Goal: Find specific page/section: Find specific page/section

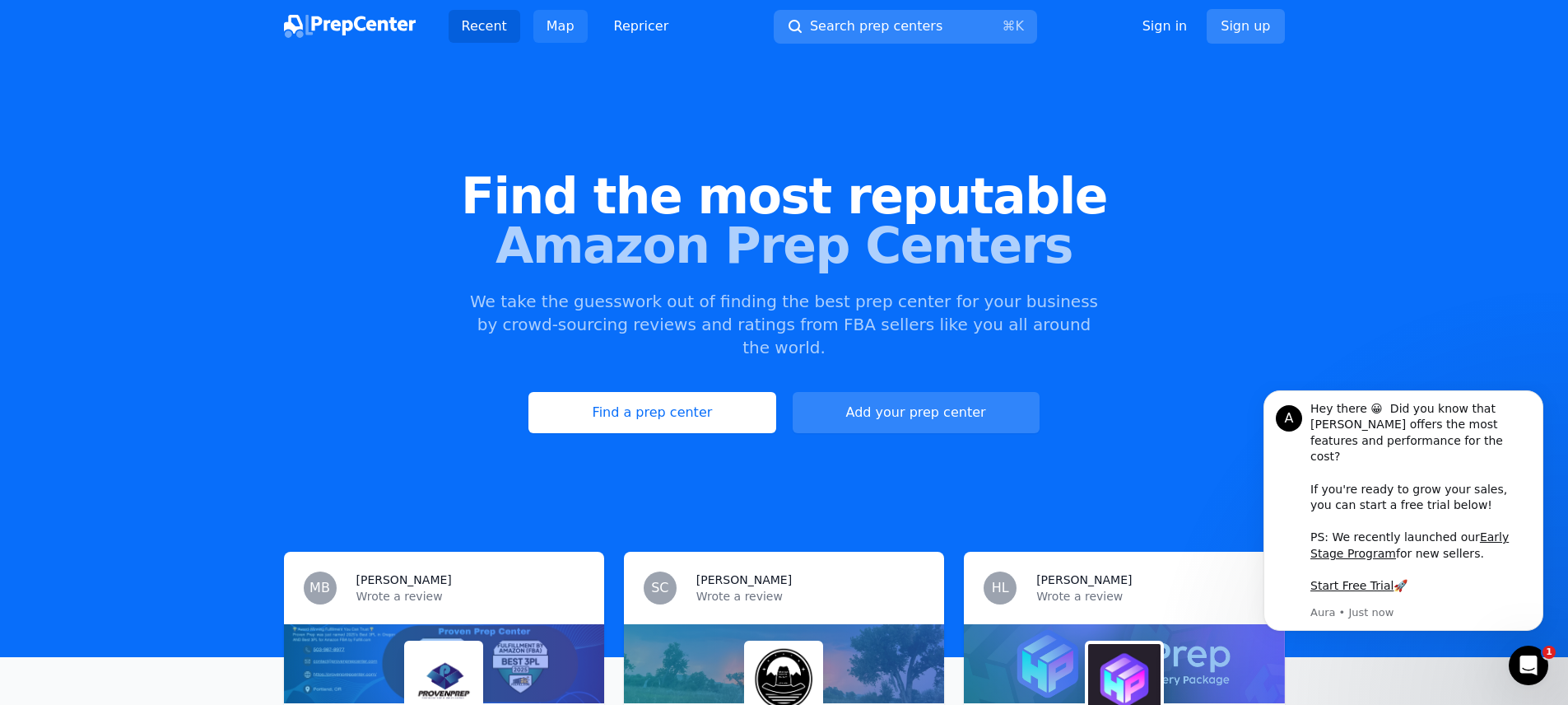
click at [557, 27] on link "Map" at bounding box center [560, 27] width 54 height 33
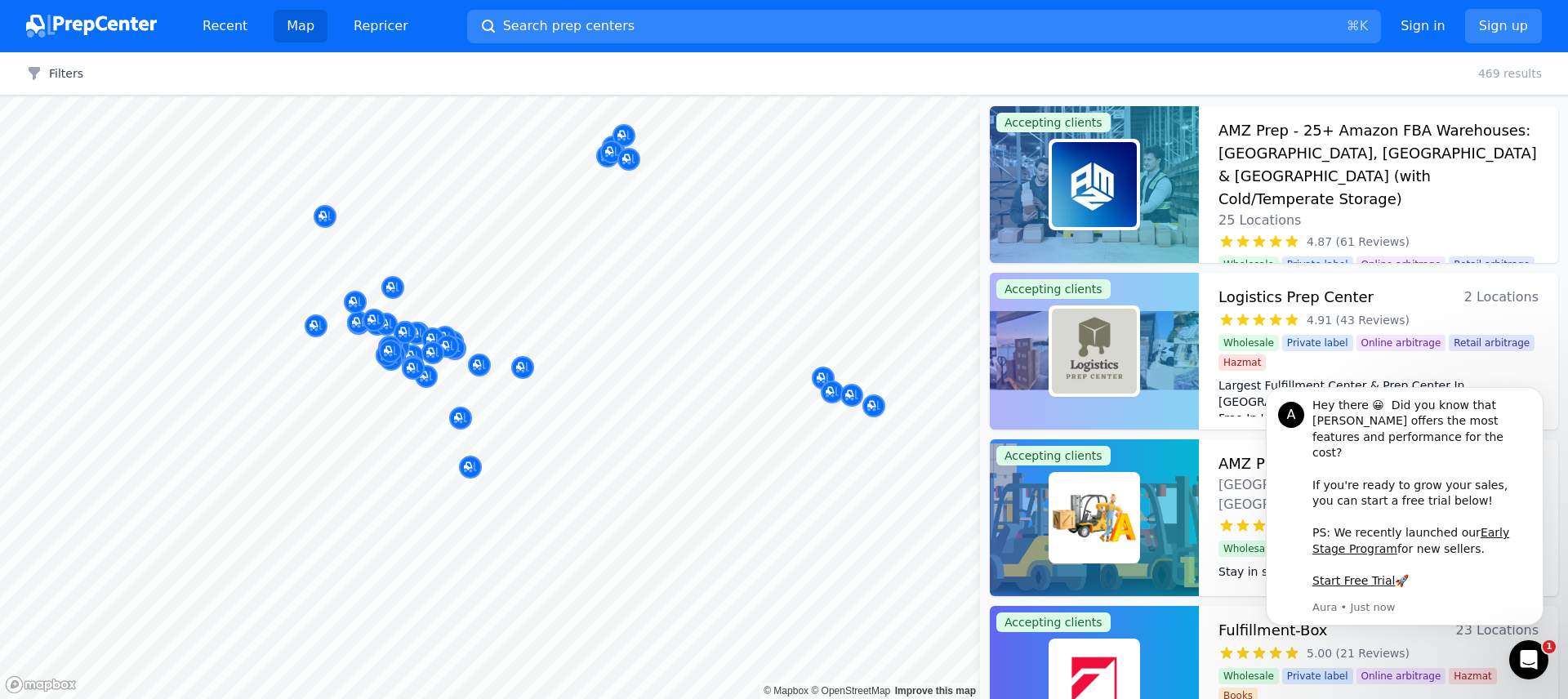
click at [453, 287] on body "Recent Map Repricer Search prep centers ⌘ K Open main menu Sign in Sign up Filt…" at bounding box center [784, 349] width 1568 height 699
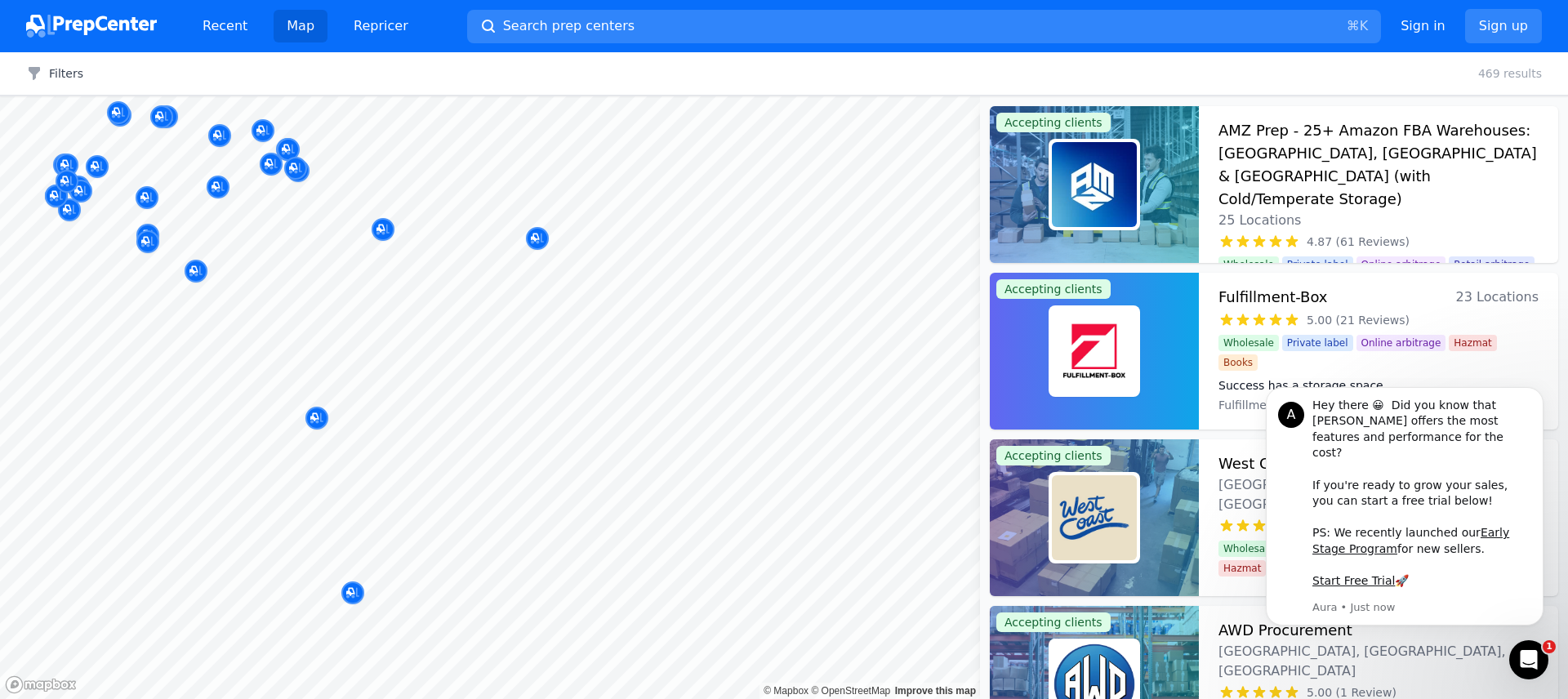
click at [424, 314] on body "Recent Map Repricer Search prep centers ⌘ K Open main menu Sign in Sign up Filt…" at bounding box center [784, 349] width 1568 height 699
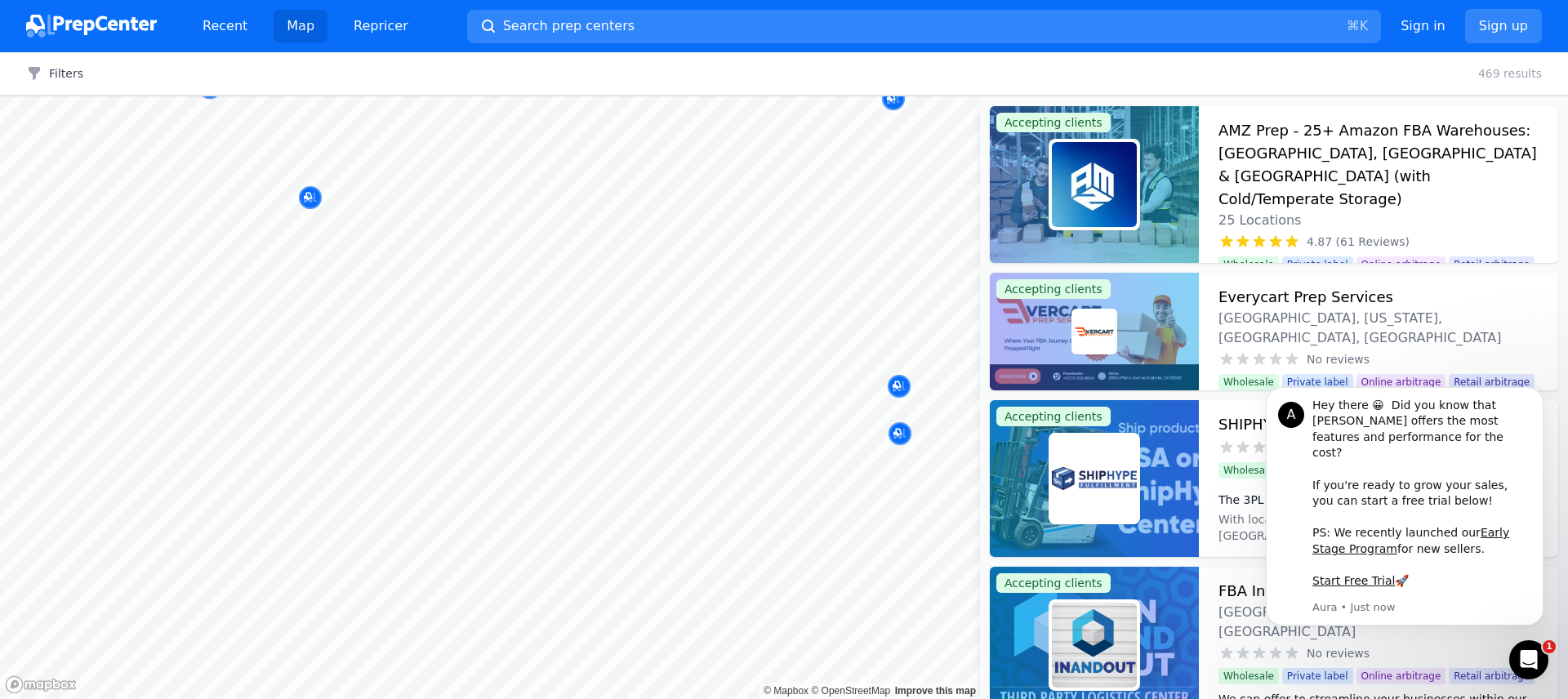
click at [434, 387] on body "Recent Map Repricer Search prep centers ⌘ K Open main menu Sign in Sign up Filt…" at bounding box center [784, 349] width 1568 height 699
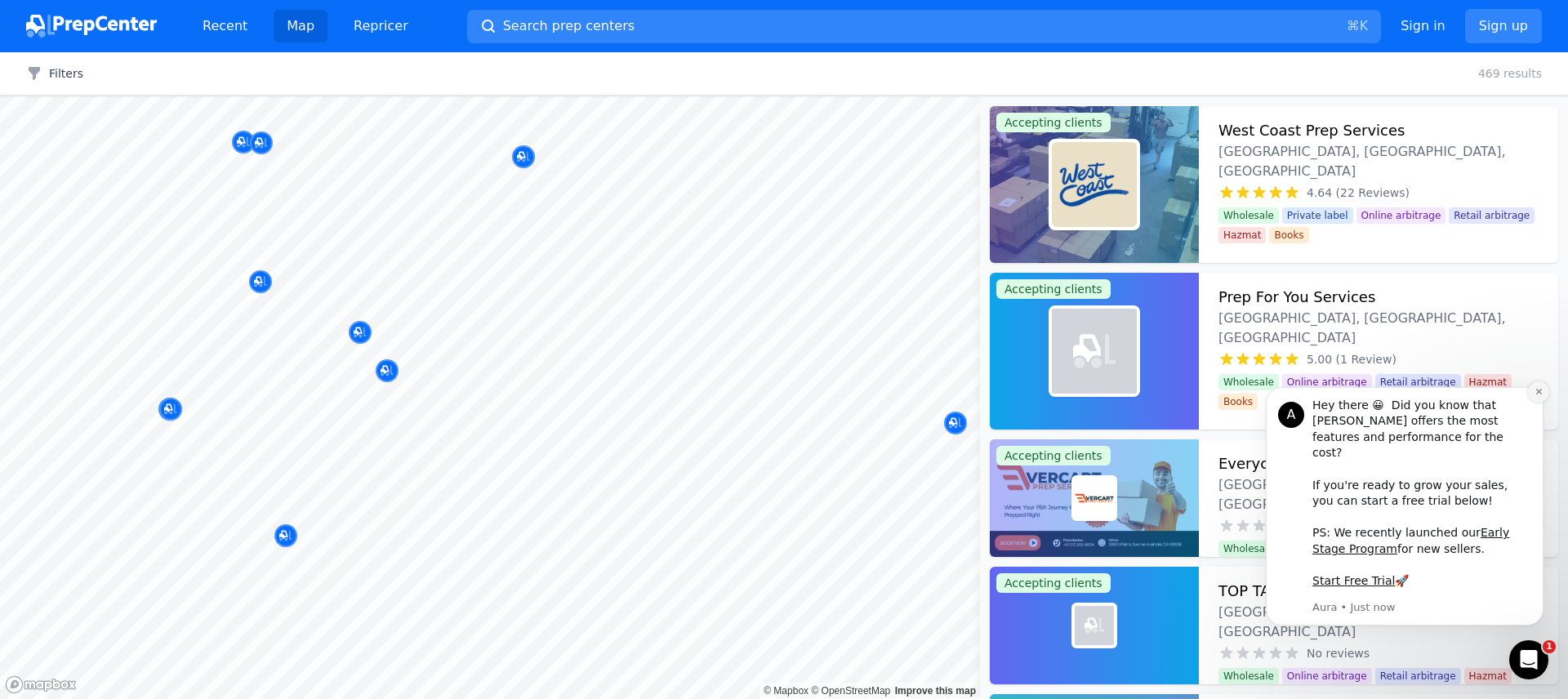
click at [1542, 396] on icon "Dismiss notification" at bounding box center [1540, 391] width 9 height 9
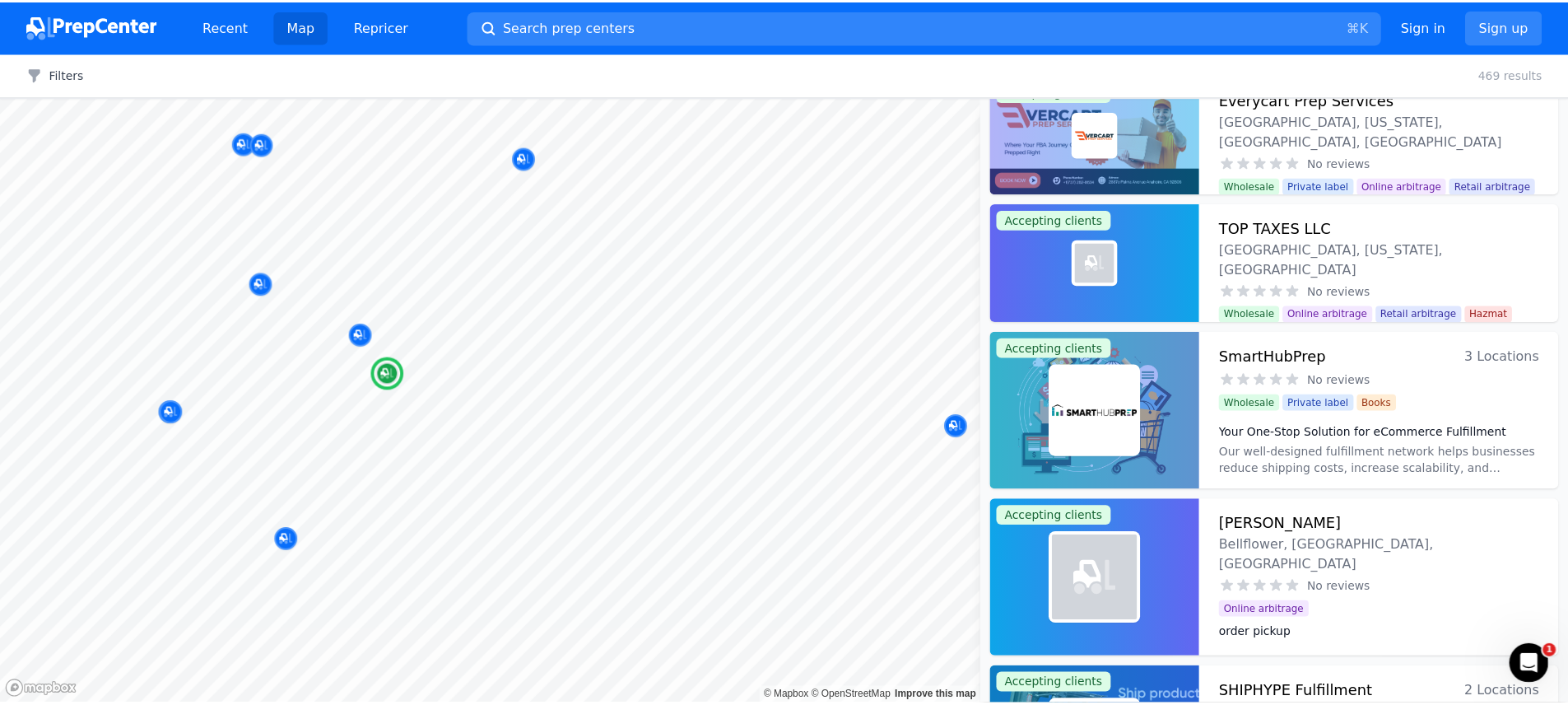
scroll to position [369, 0]
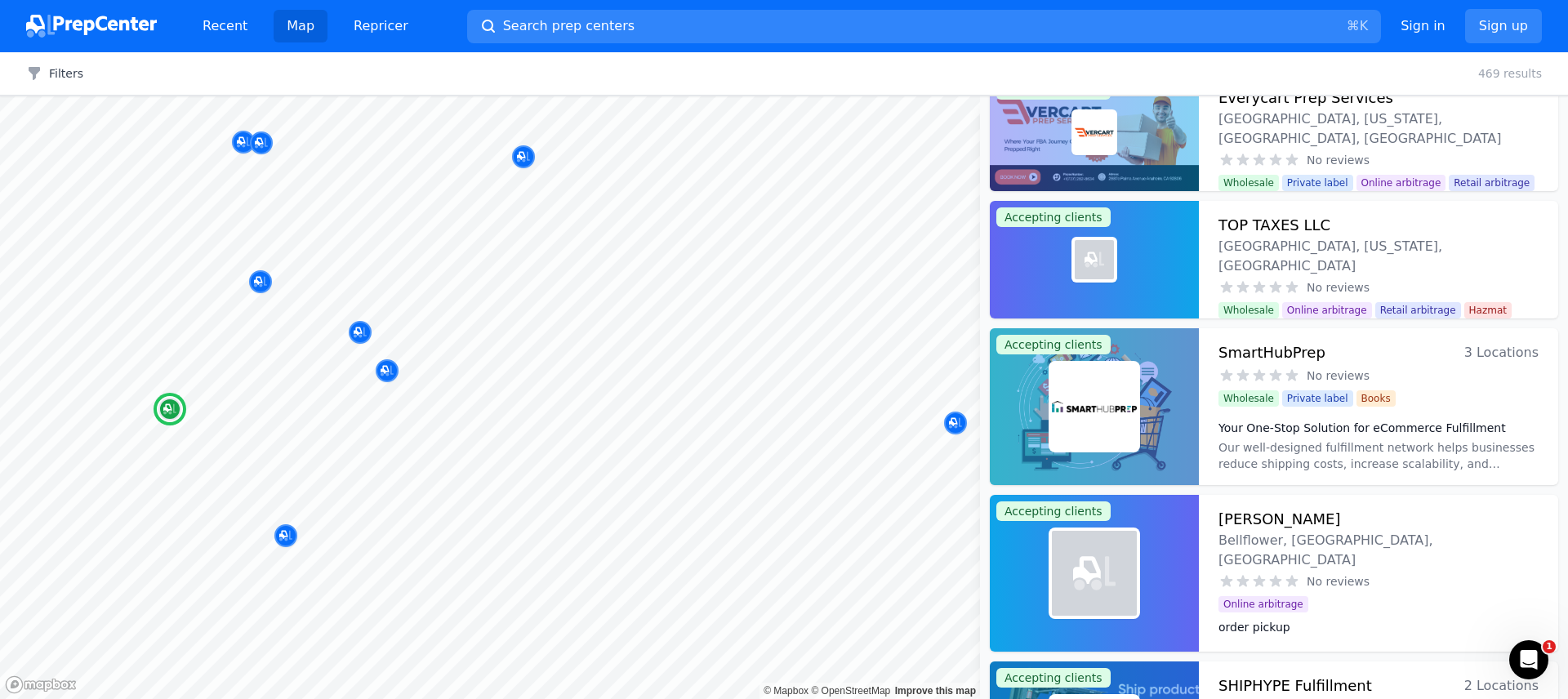
click at [1490, 357] on span "3 Locations" at bounding box center [1501, 352] width 74 height 23
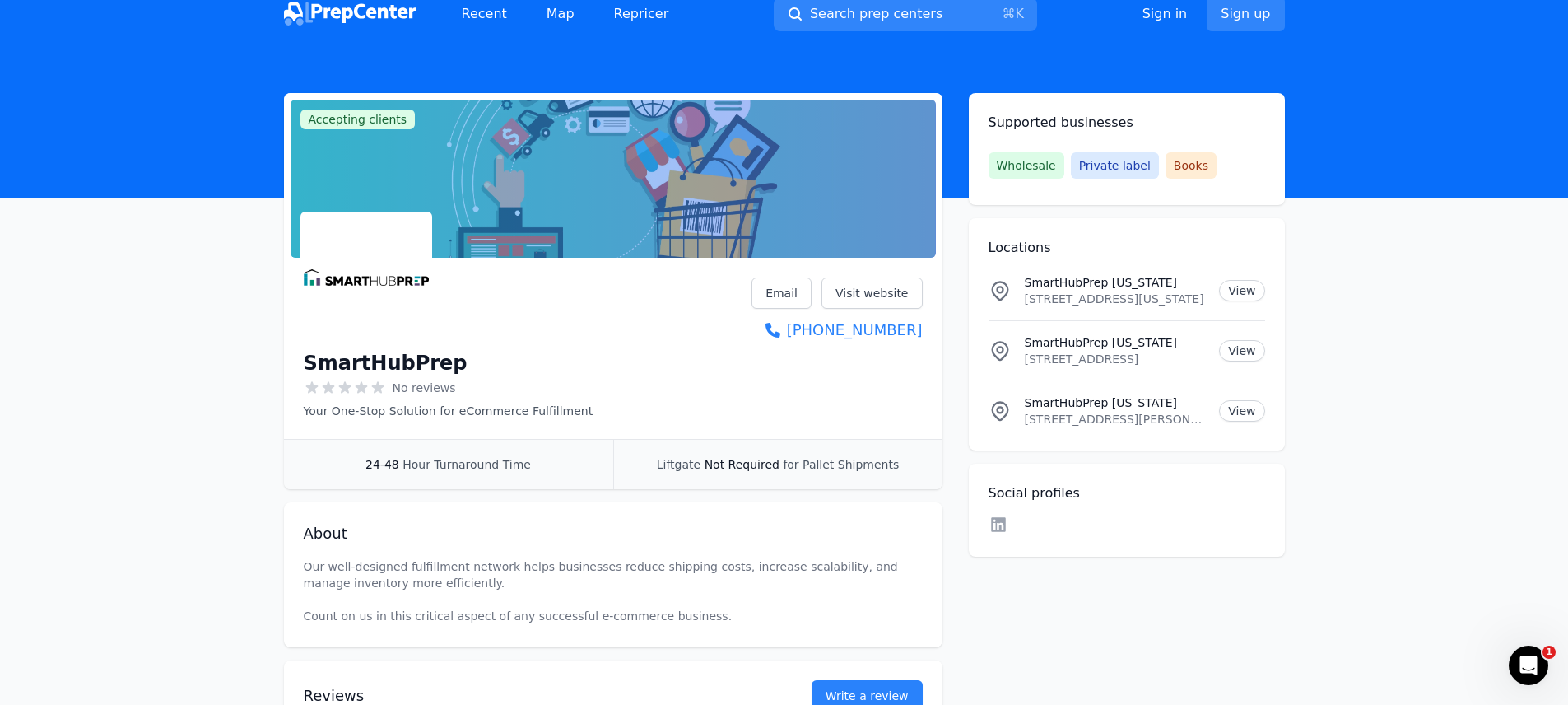
scroll to position [27, 0]
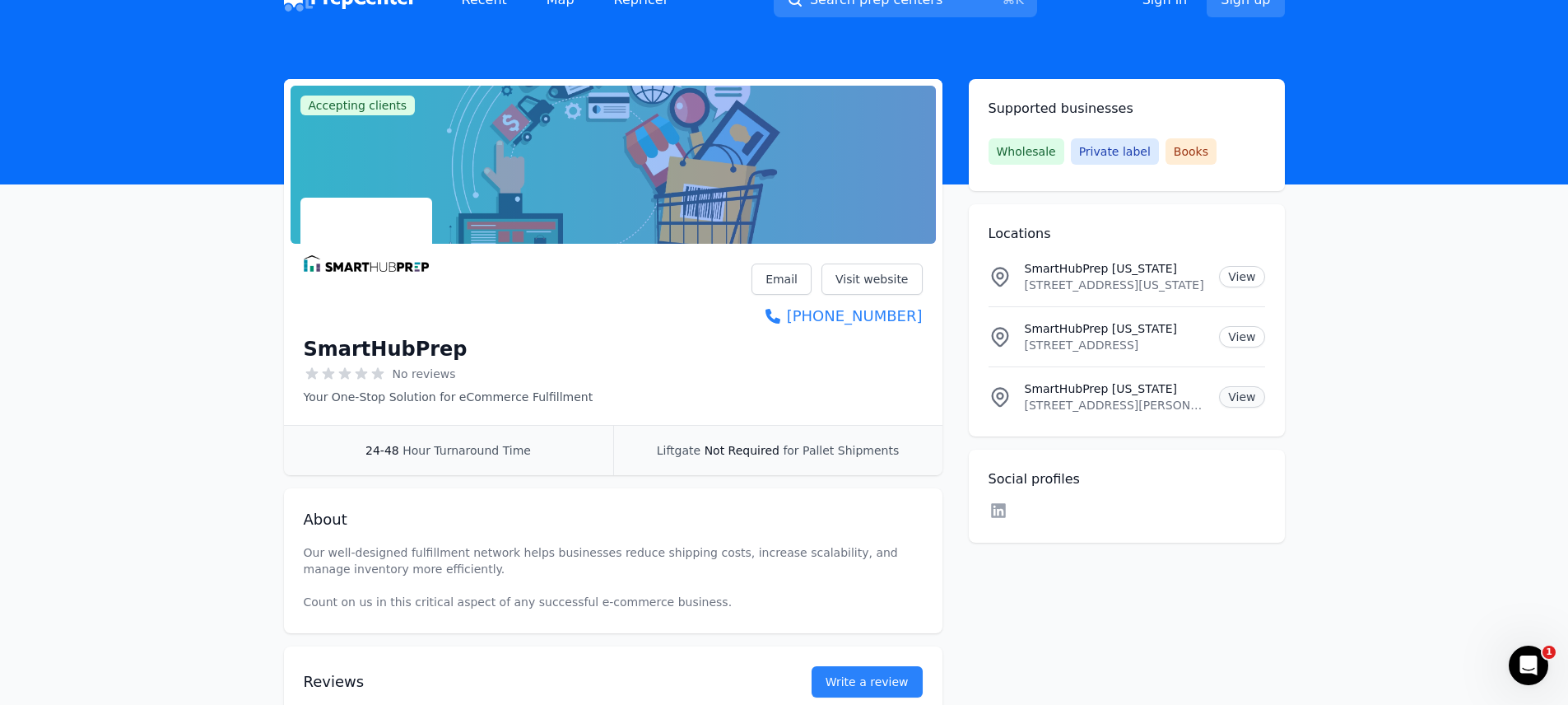
click at [1246, 399] on link "View" at bounding box center [1241, 396] width 45 height 21
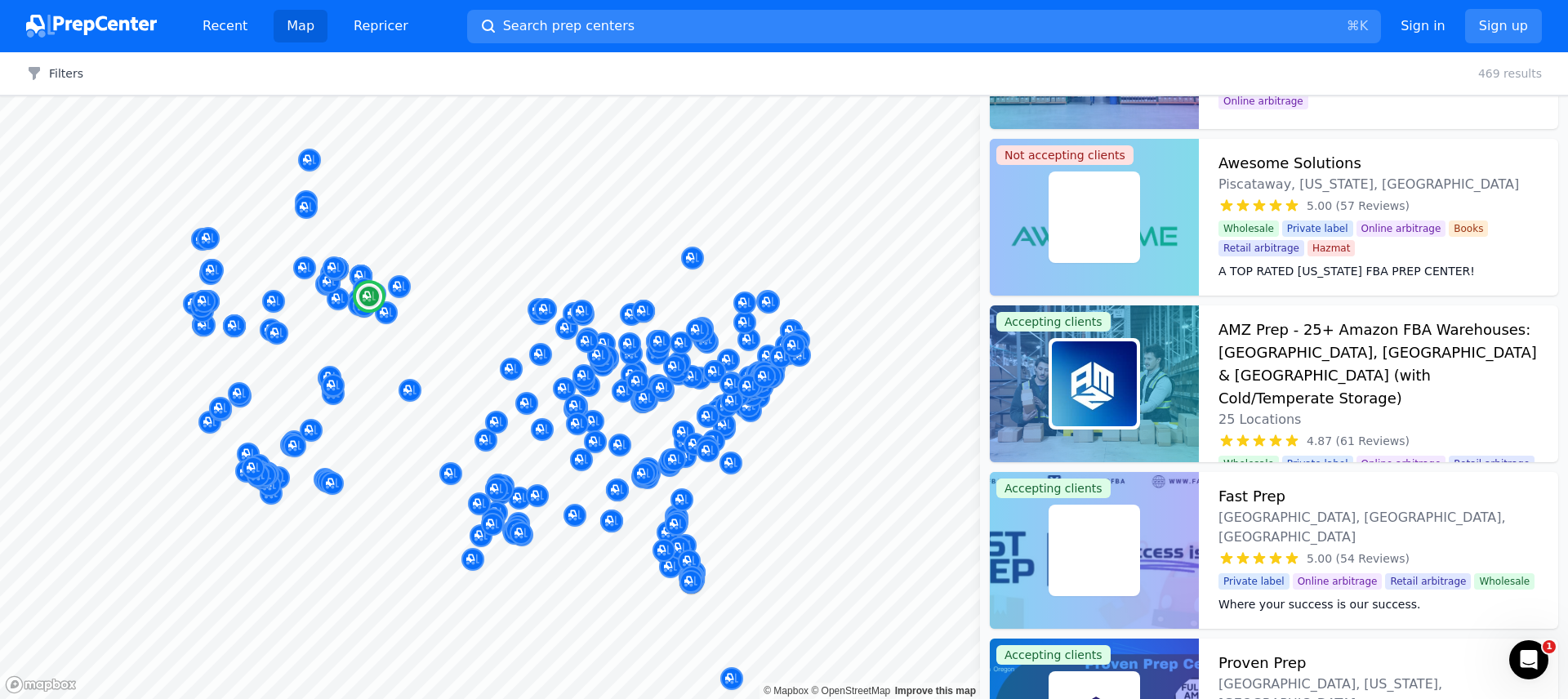
scroll to position [285, 0]
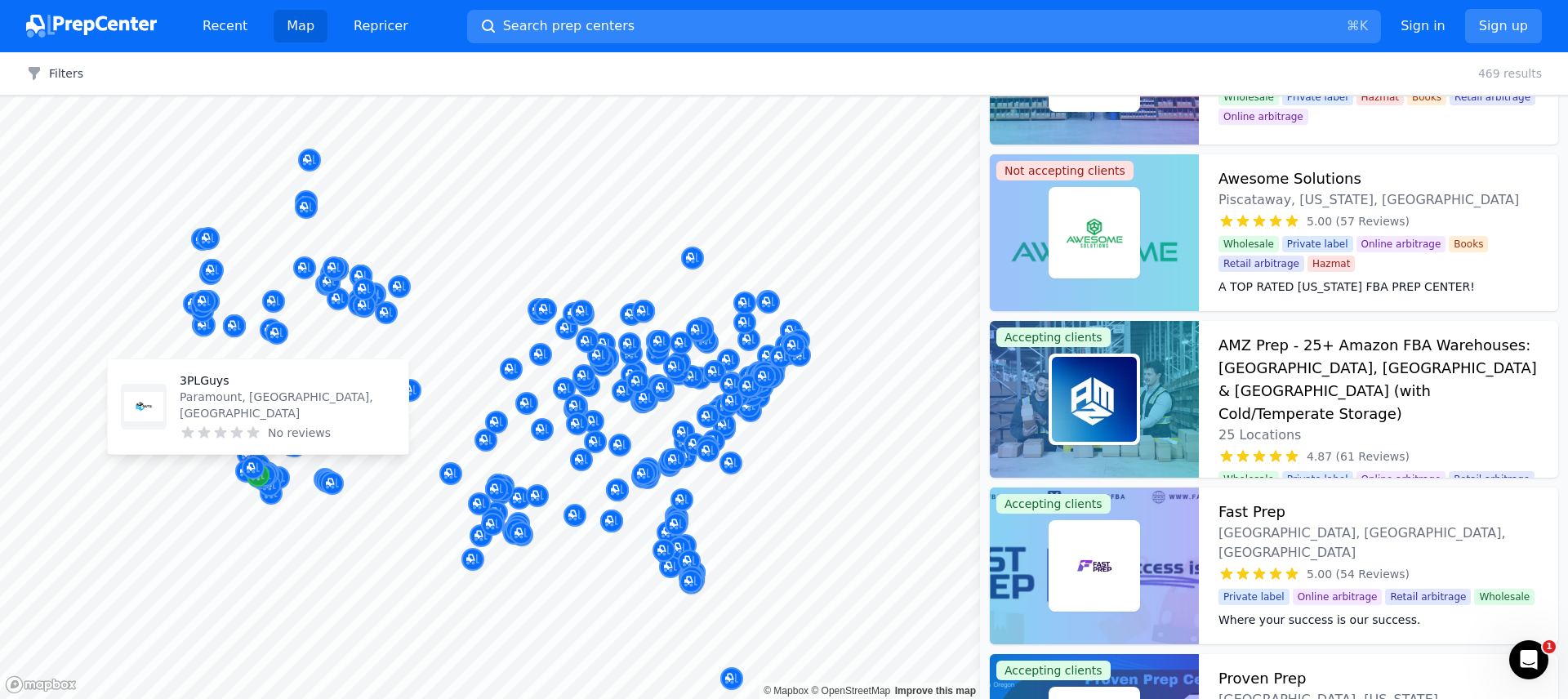
click at [266, 482] on div "Map marker" at bounding box center [258, 474] width 23 height 23
click at [264, 482] on icon "Map marker" at bounding box center [258, 475] width 13 height 16
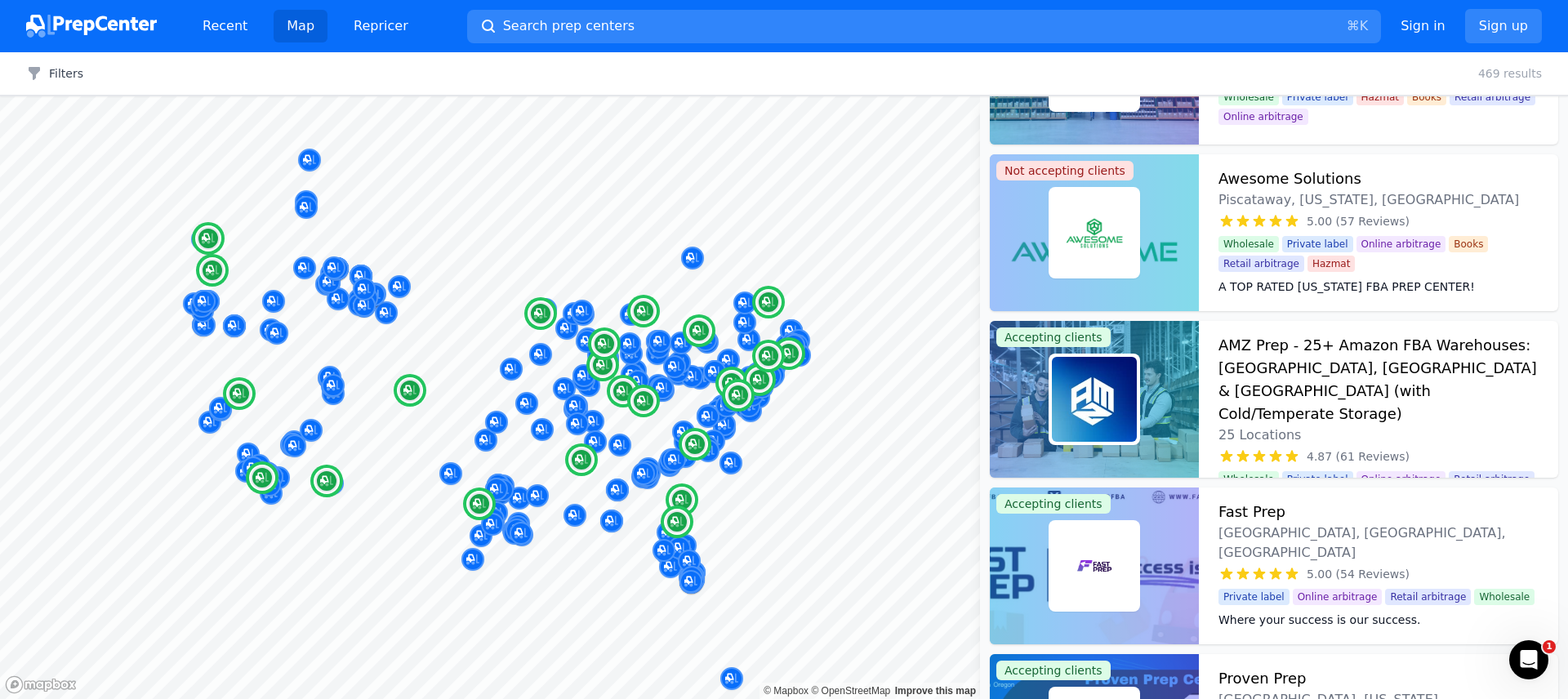
scroll to position [0, 0]
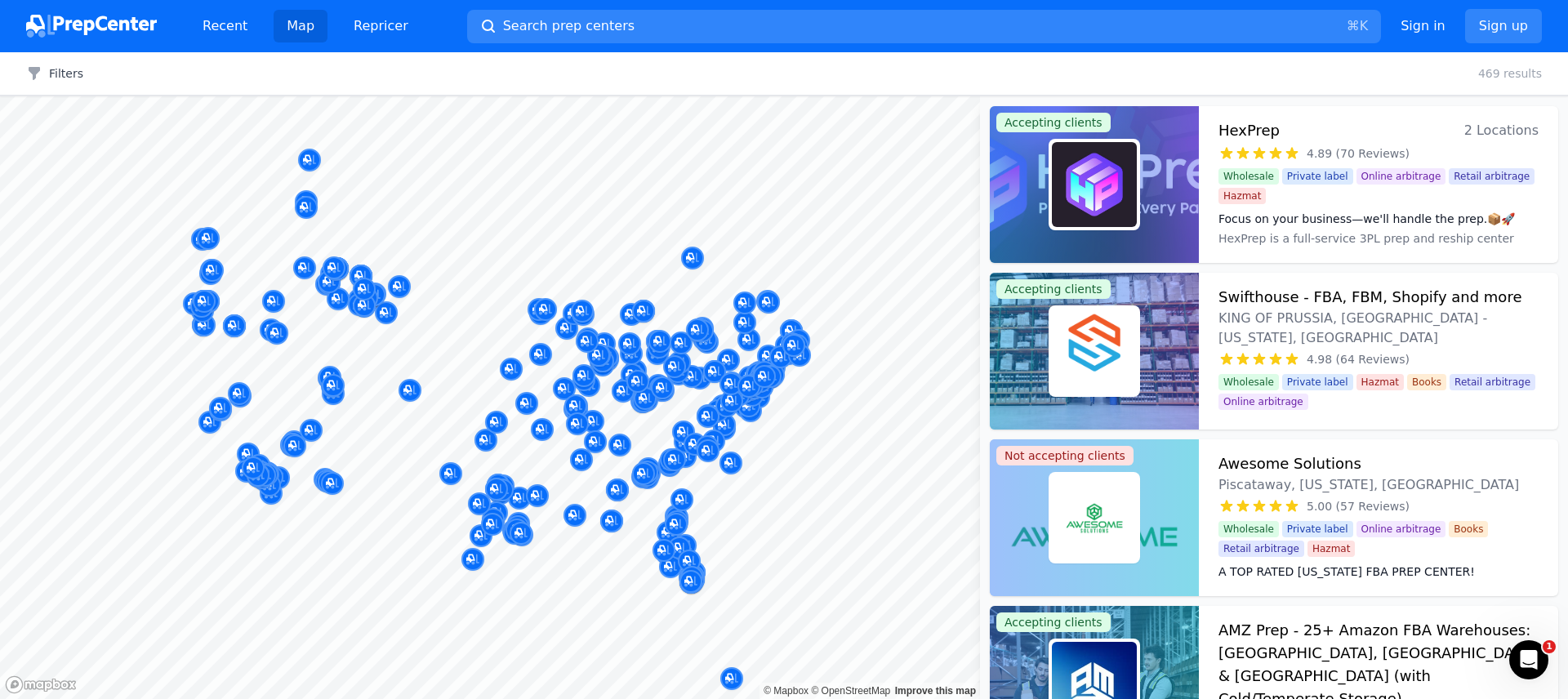
click at [374, 421] on div at bounding box center [294, 428] width 314 height 13
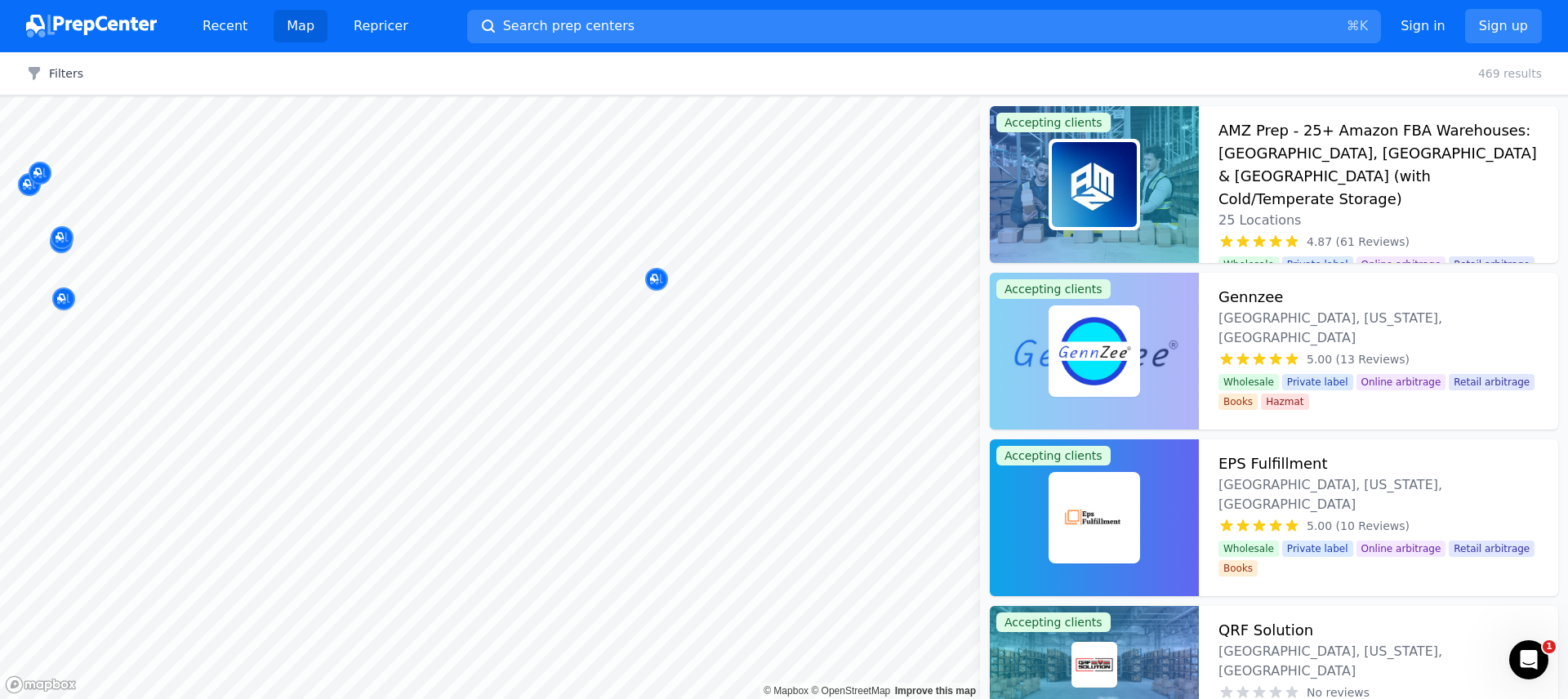
click at [612, 294] on body "Recent Map Repricer Search prep centers ⌘ K Open main menu Sign in Sign up Filt…" at bounding box center [784, 349] width 1568 height 699
click at [455, 418] on body "Recent Map Repricer Search prep centers ⌘ K Open main menu Sign in Sign up Filt…" at bounding box center [784, 349] width 1568 height 699
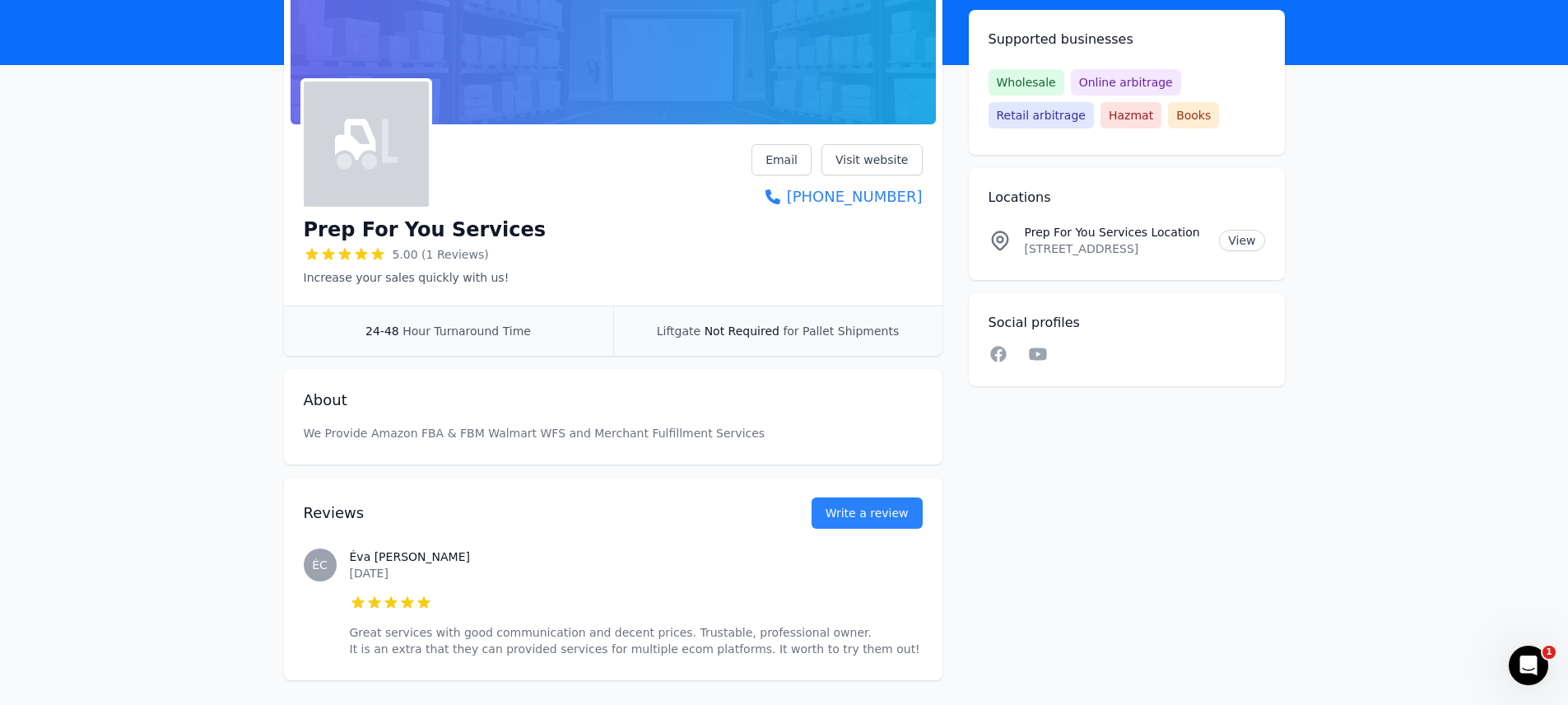
scroll to position [68, 0]
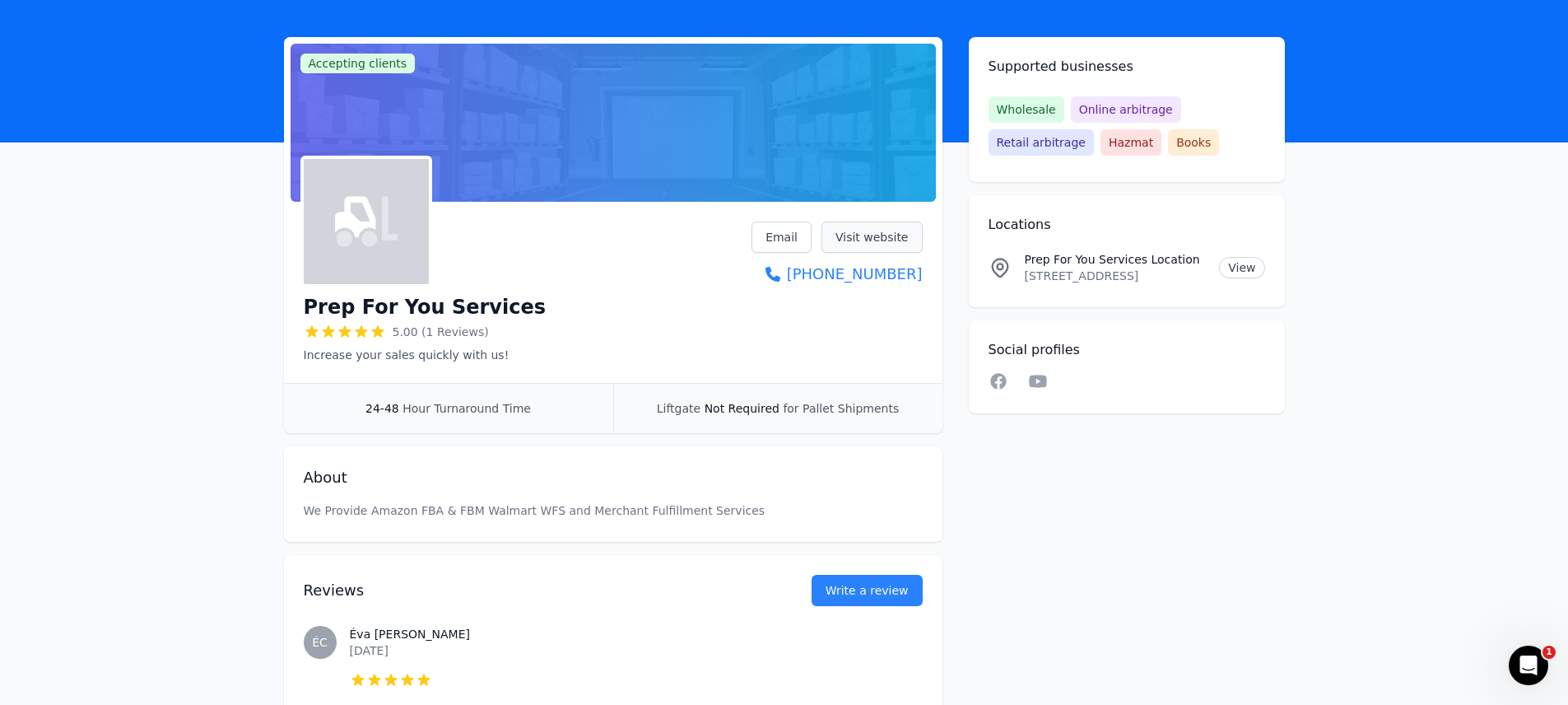
click at [880, 230] on link "Visit website" at bounding box center [872, 237] width 101 height 31
